Goal: Find specific page/section: Find specific page/section

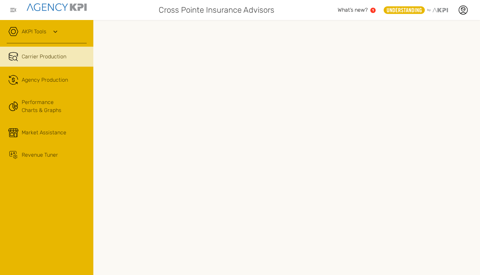
click at [47, 136] on span "Market Assistance" at bounding box center [44, 133] width 45 height 8
